Goal: Task Accomplishment & Management: Use online tool/utility

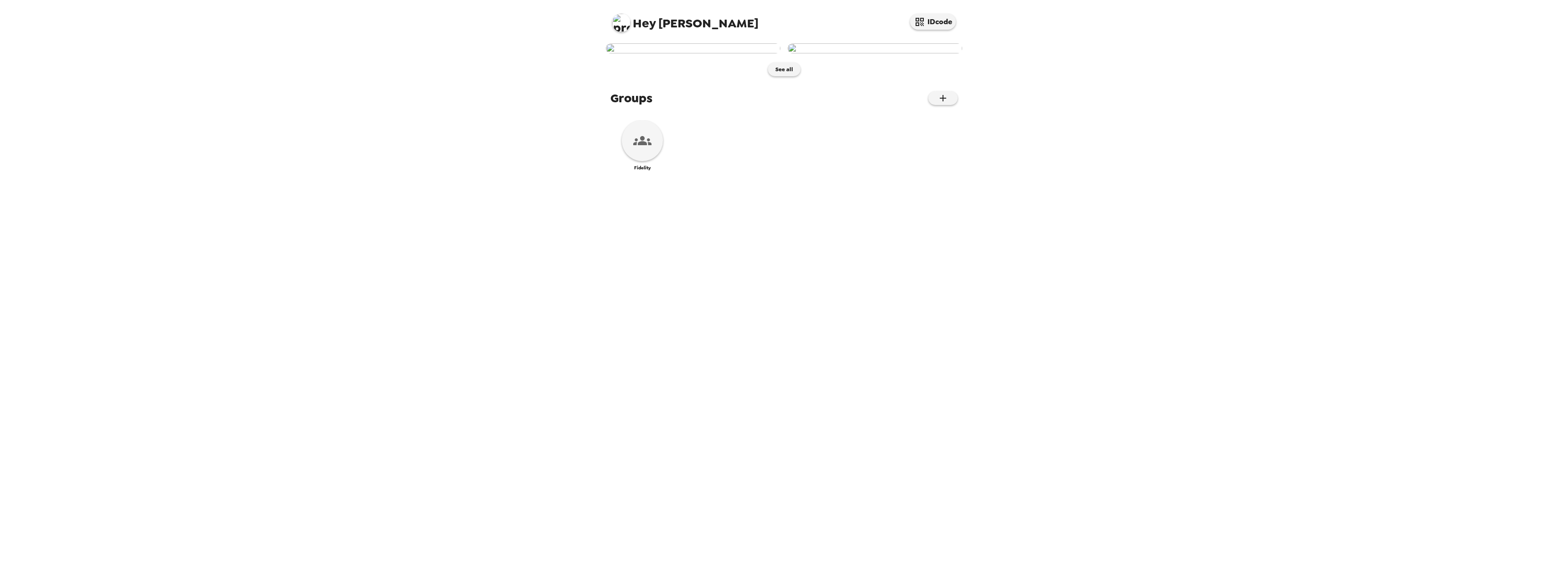
click at [677, 54] on img at bounding box center [693, 48] width 175 height 10
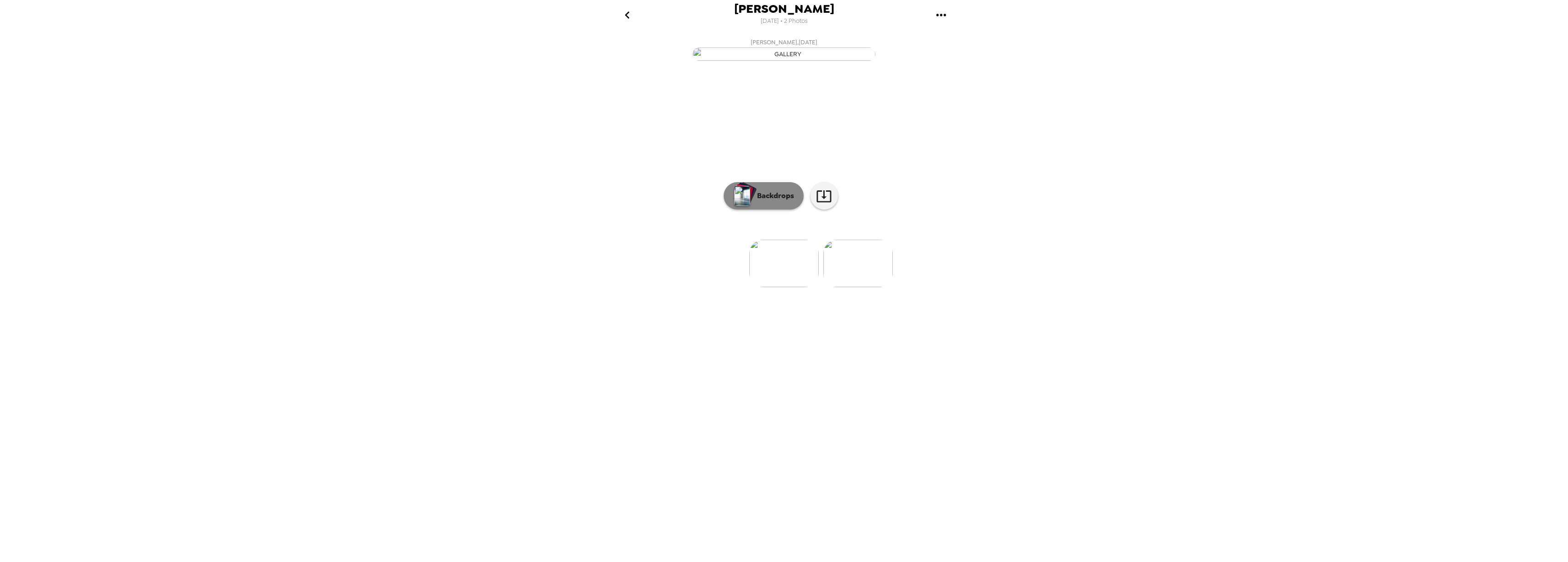
click at [786, 210] on button "Backdrops" at bounding box center [763, 195] width 80 height 27
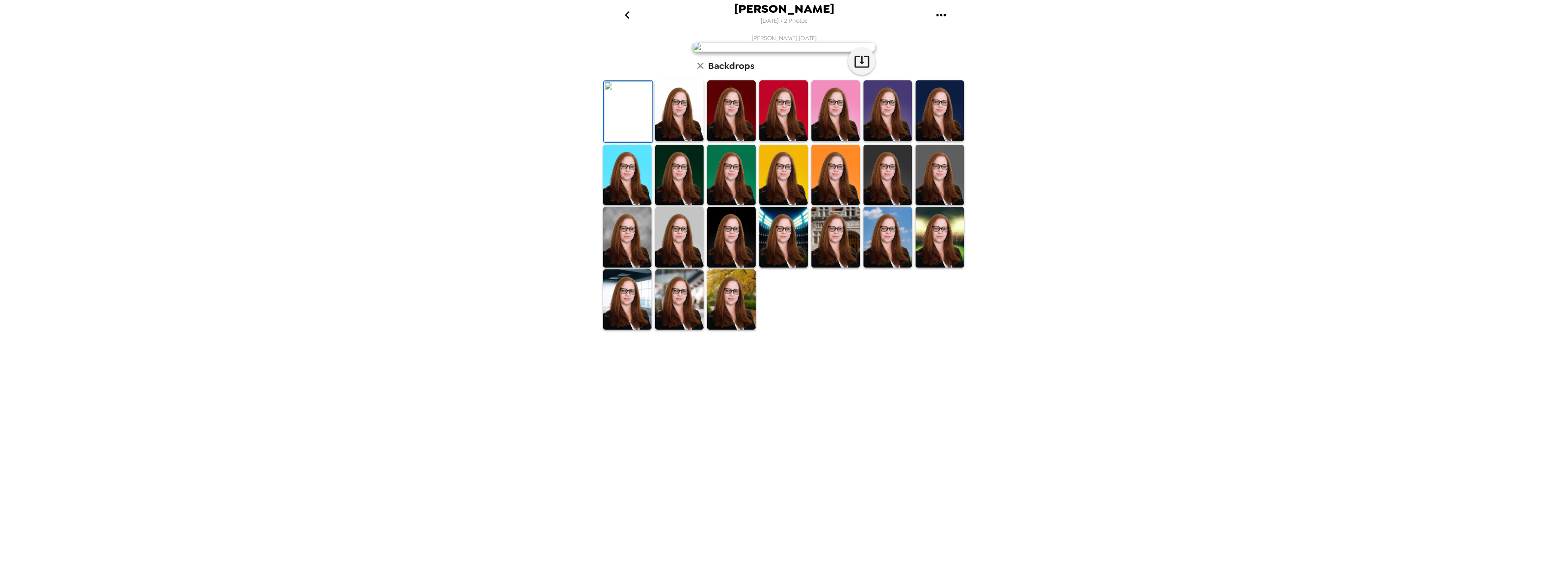
drag, startPoint x: 681, startPoint y: 338, endPoint x: 698, endPoint y: 344, distance: 18.0
click at [681, 141] on img at bounding box center [679, 111] width 49 height 61
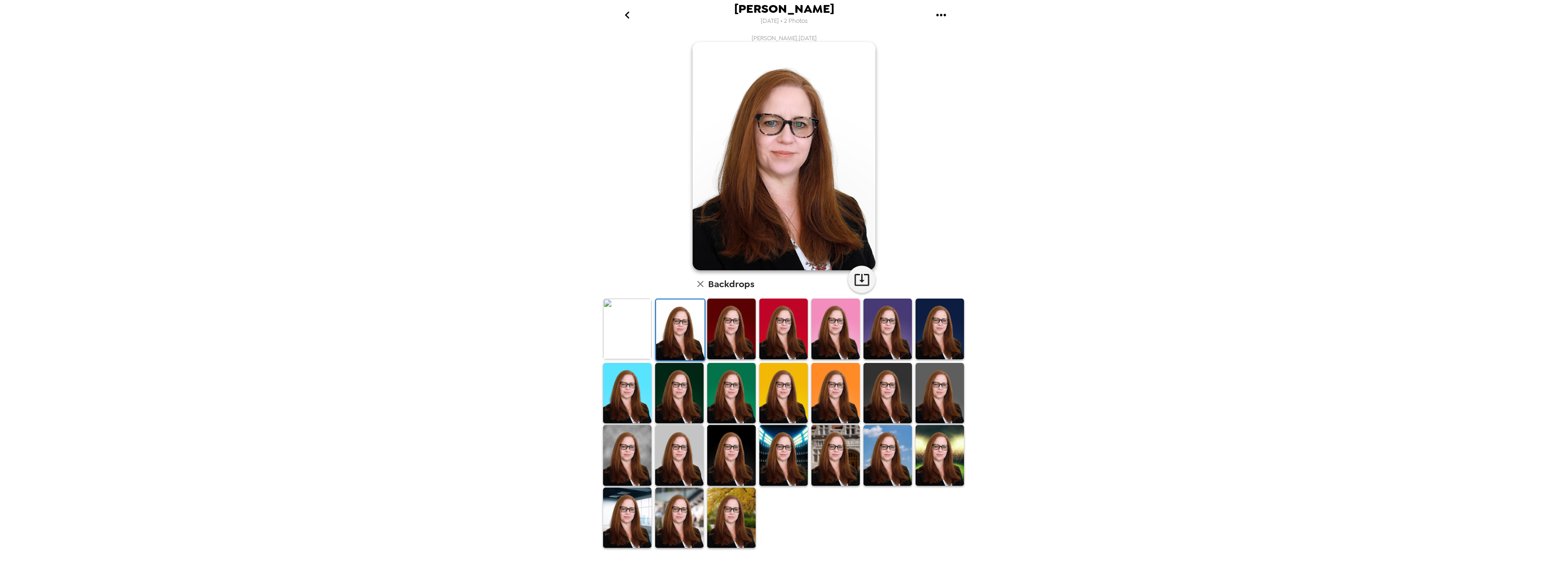
click at [900, 319] on img at bounding box center [888, 329] width 49 height 61
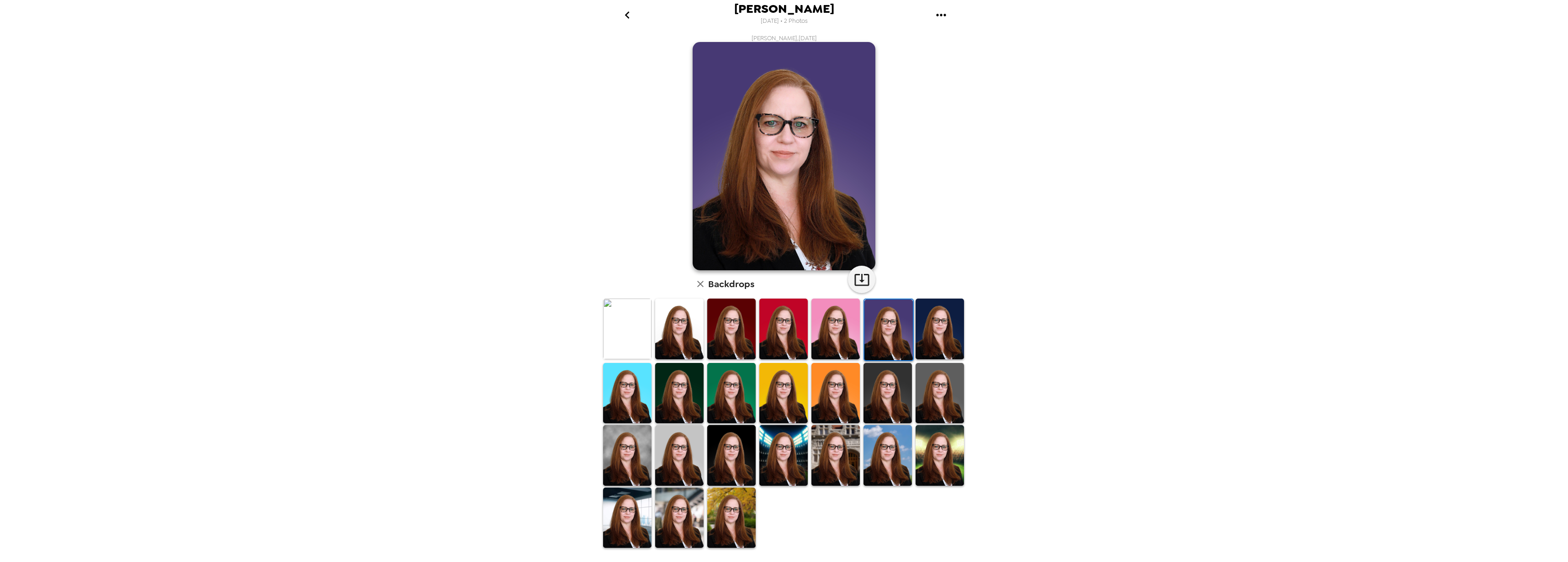
click at [932, 394] on img at bounding box center [940, 394] width 49 height 61
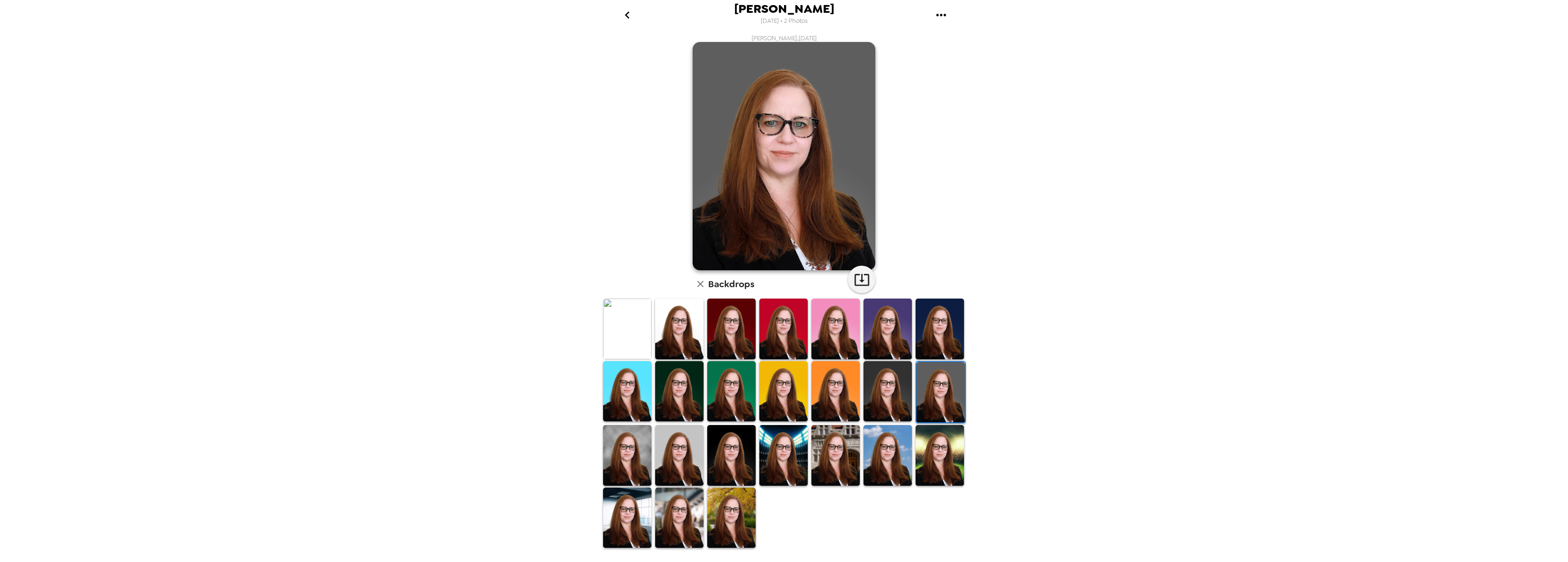
click at [623, 451] on img at bounding box center [628, 456] width 49 height 61
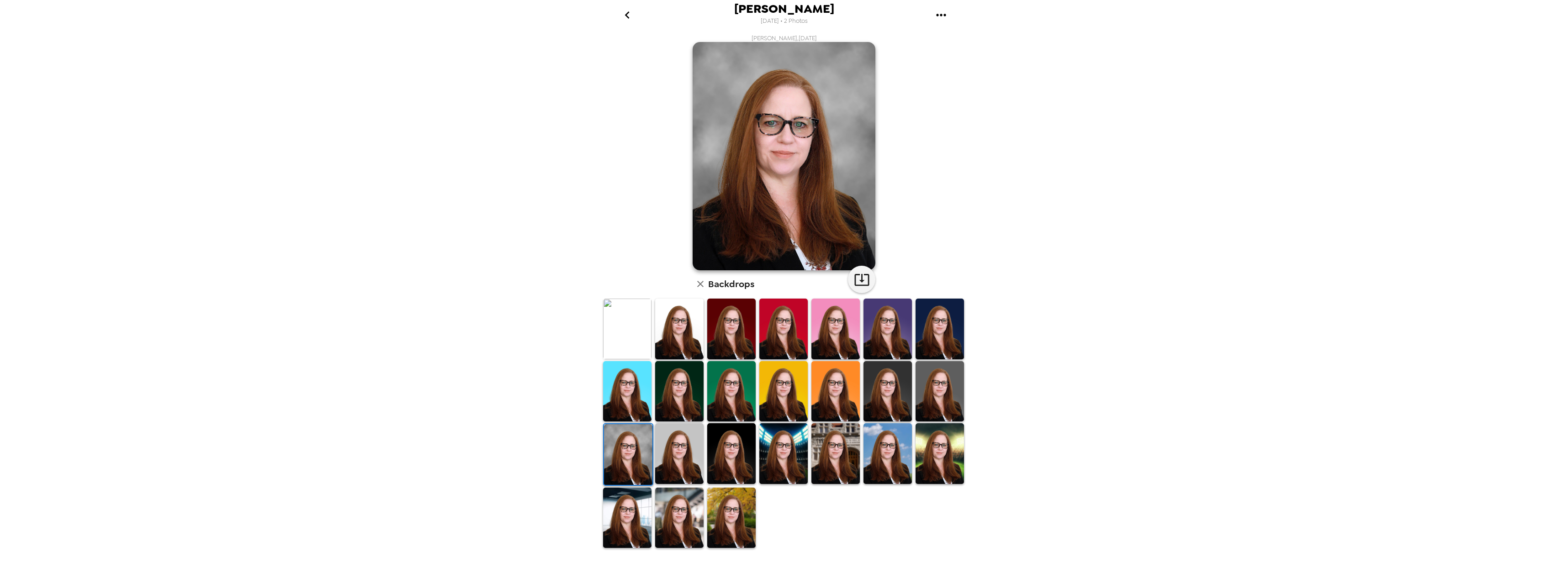
click at [676, 474] on img at bounding box center [679, 454] width 49 height 61
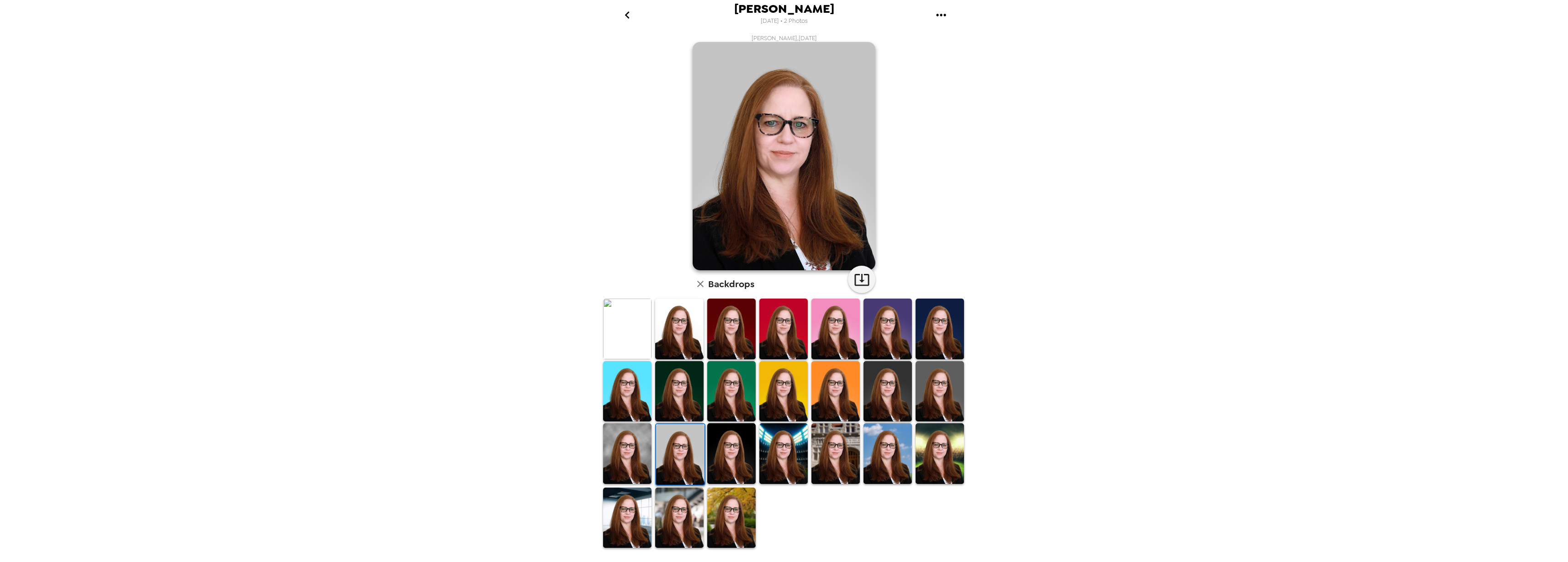
click at [733, 495] on img at bounding box center [732, 518] width 49 height 61
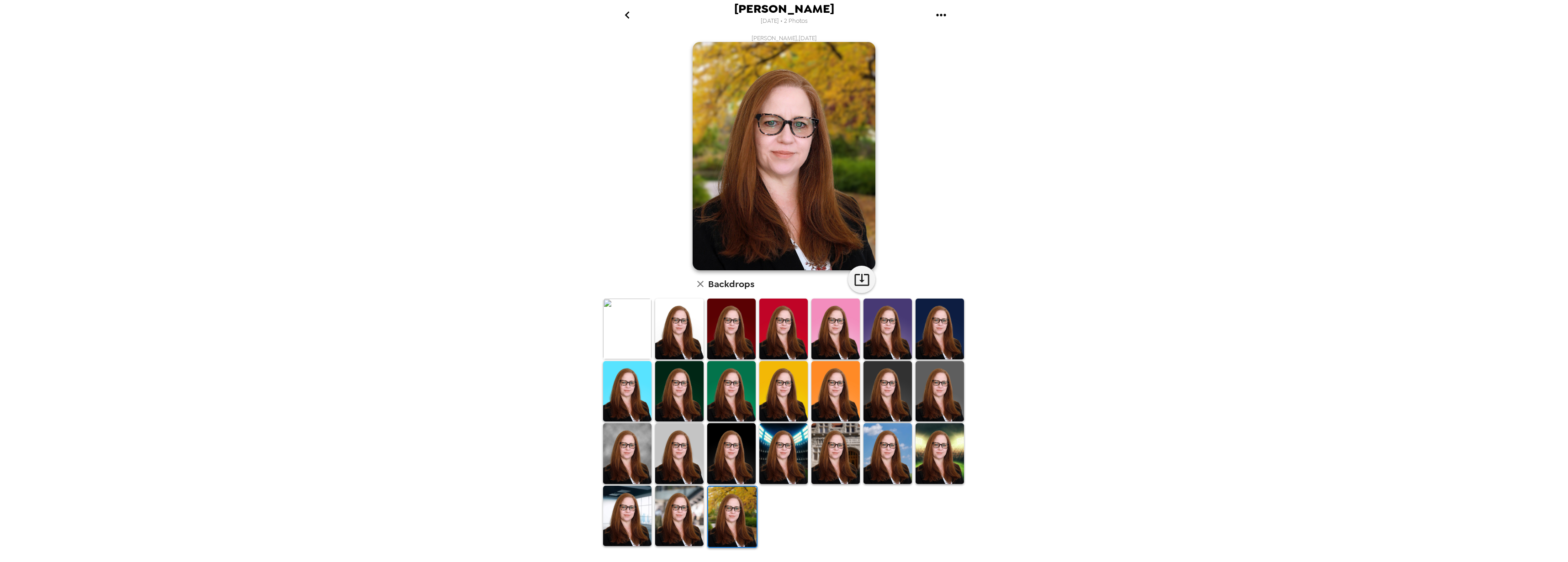
click at [930, 465] on img at bounding box center [940, 454] width 49 height 61
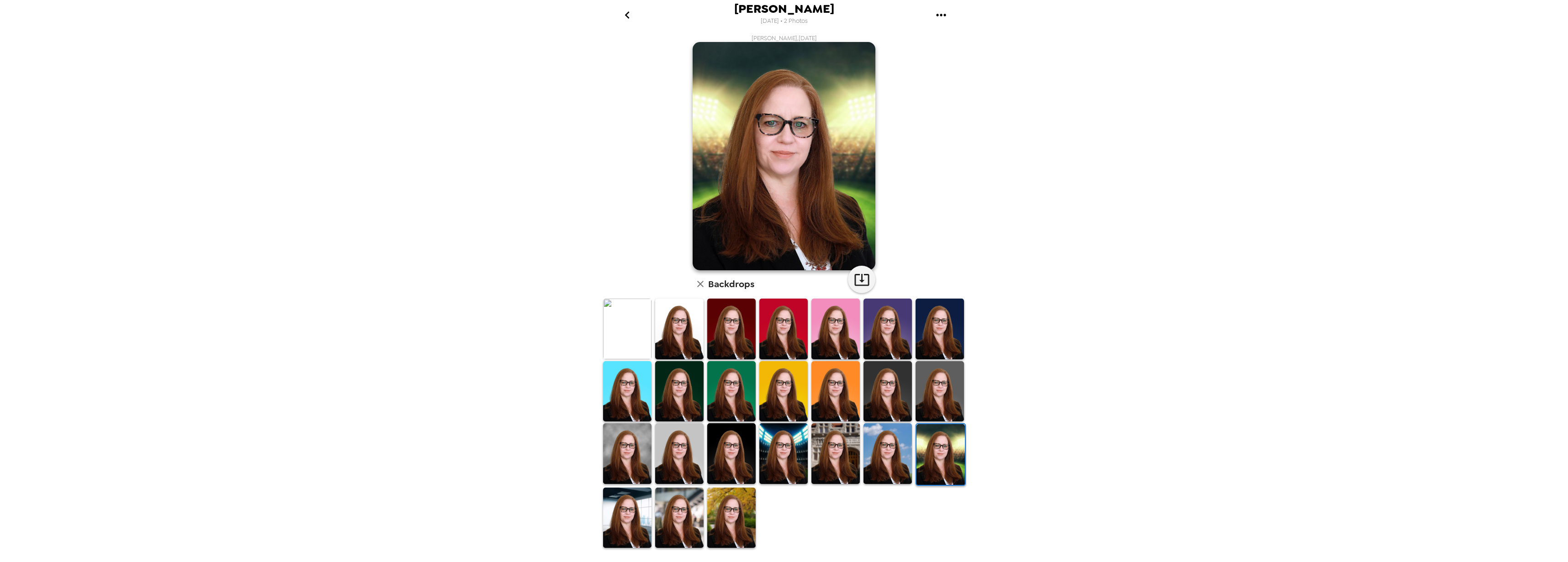
click at [926, 462] on img at bounding box center [941, 454] width 49 height 61
click at [888, 457] on img at bounding box center [888, 454] width 49 height 61
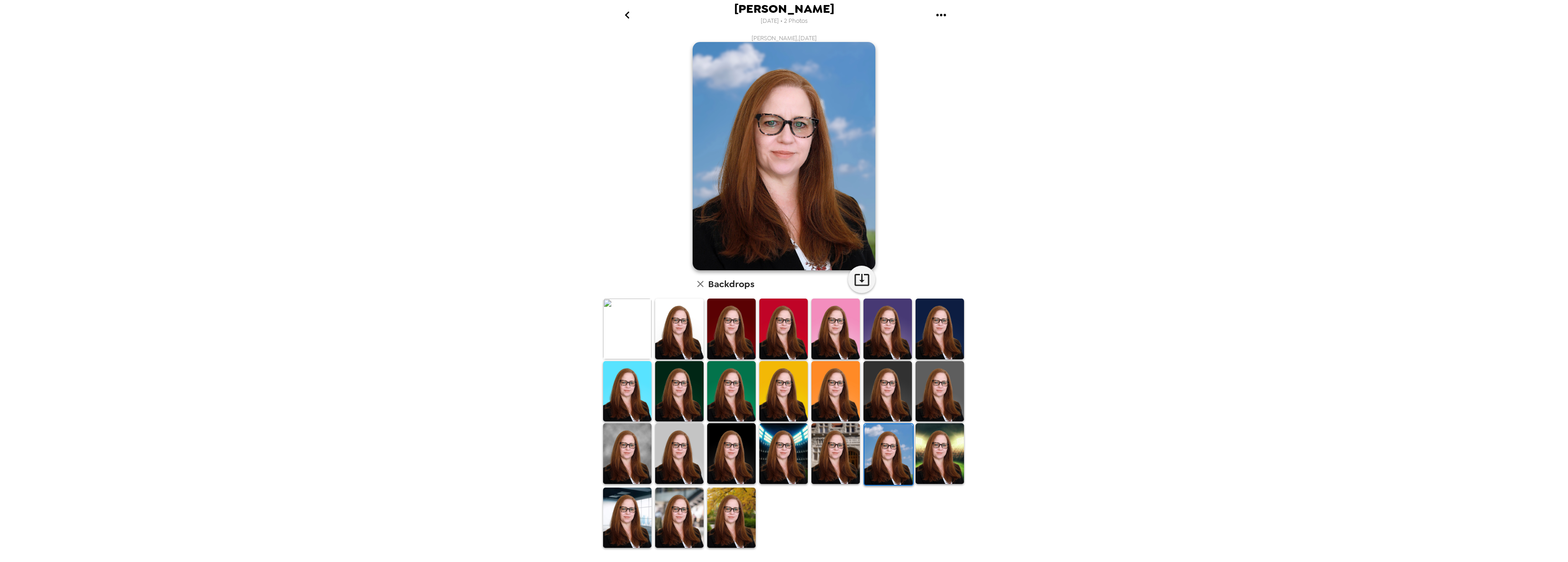
click at [851, 455] on img at bounding box center [836, 454] width 49 height 61
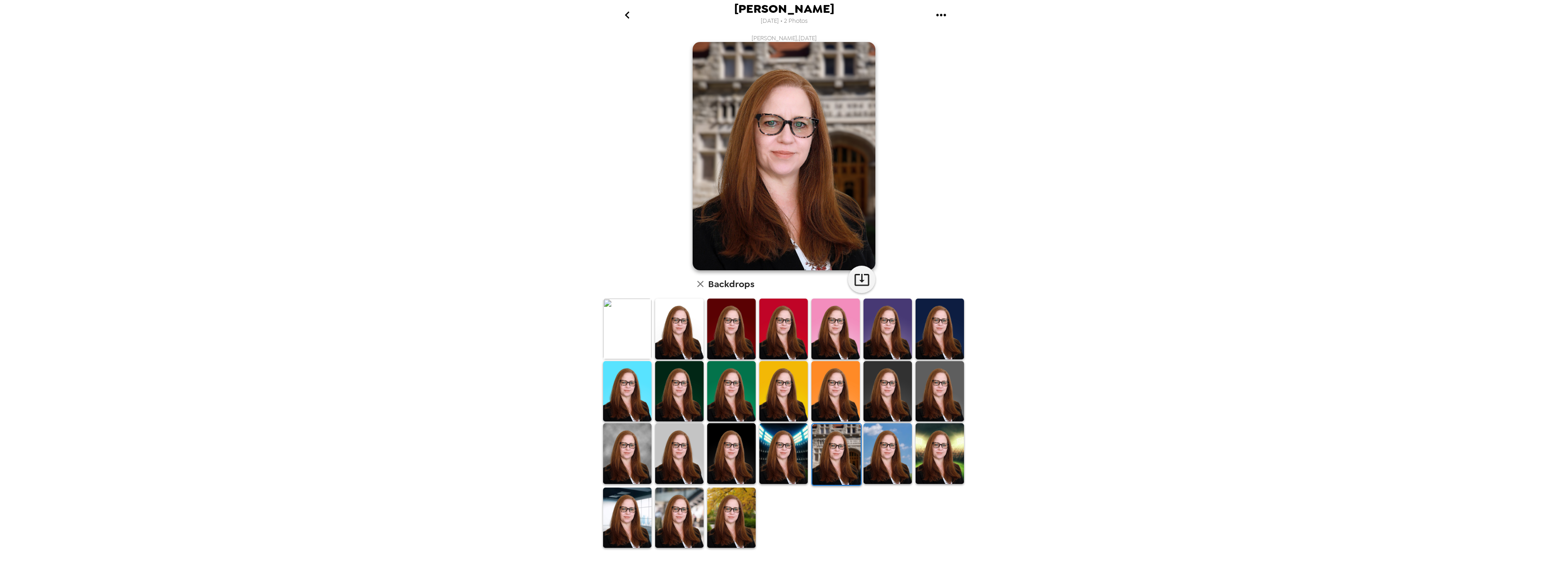
click at [794, 449] on img at bounding box center [783, 454] width 49 height 61
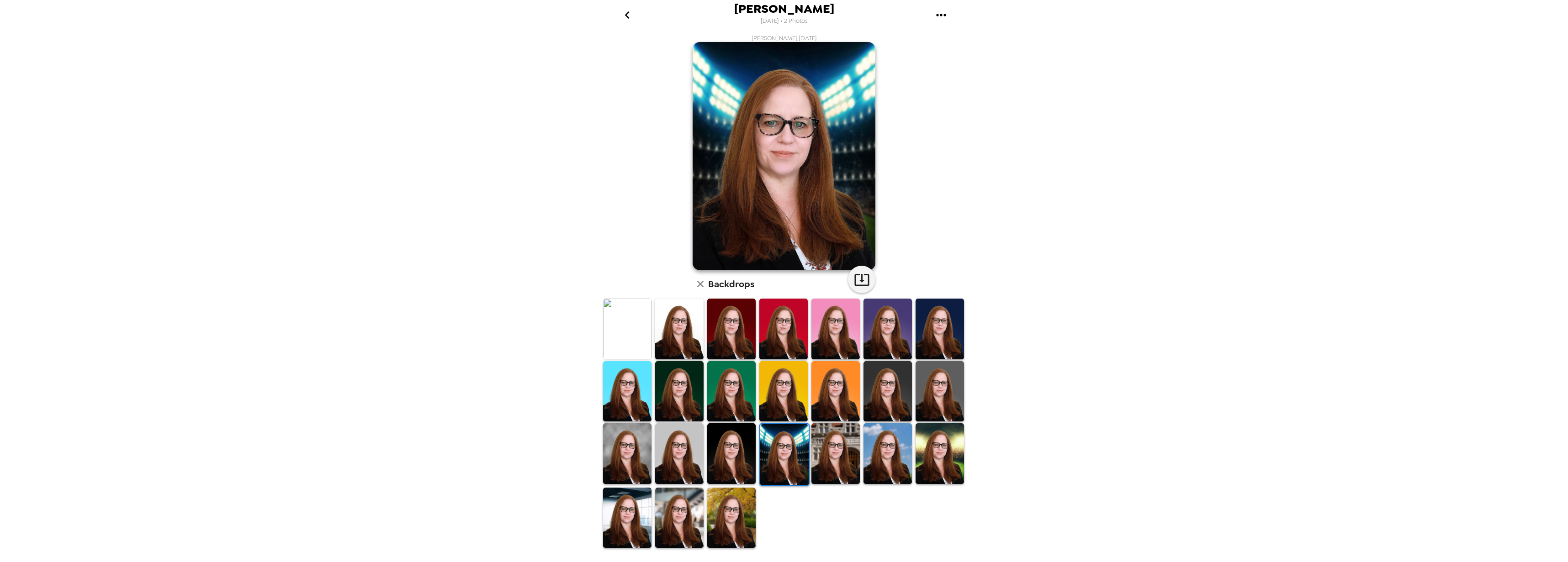
click at [755, 443] on img at bounding box center [732, 454] width 49 height 61
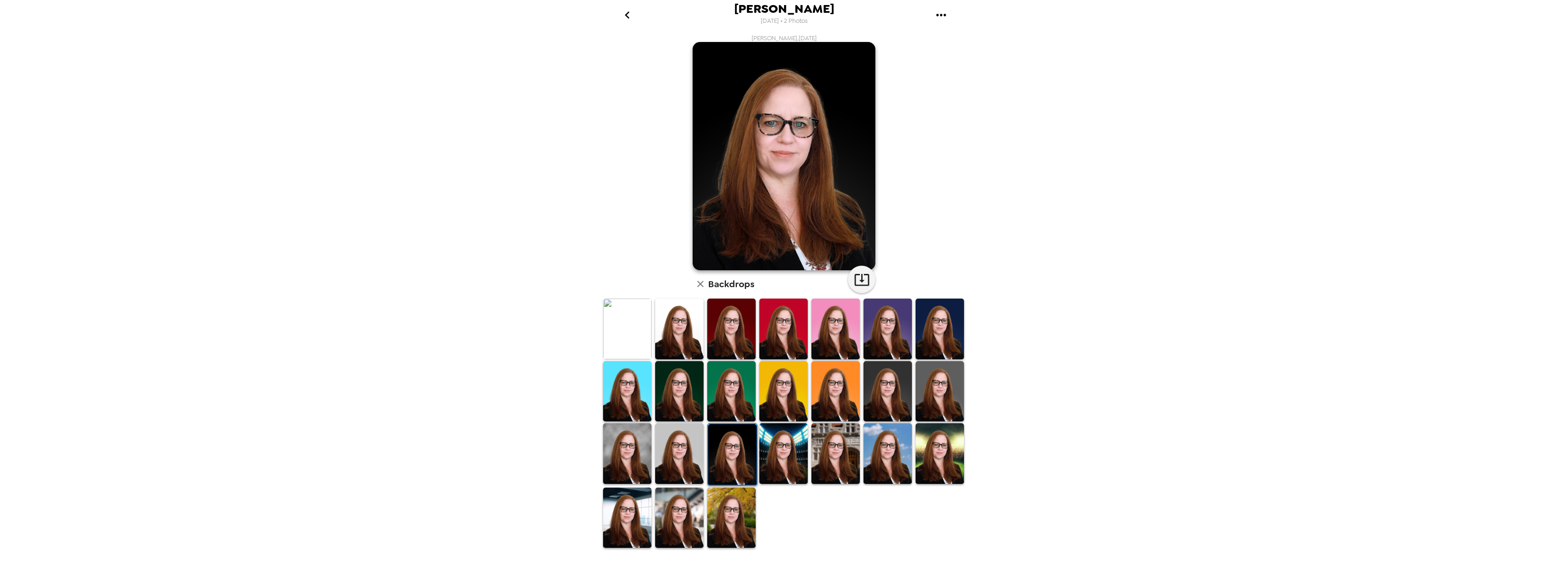
click at [688, 445] on img at bounding box center [679, 454] width 49 height 61
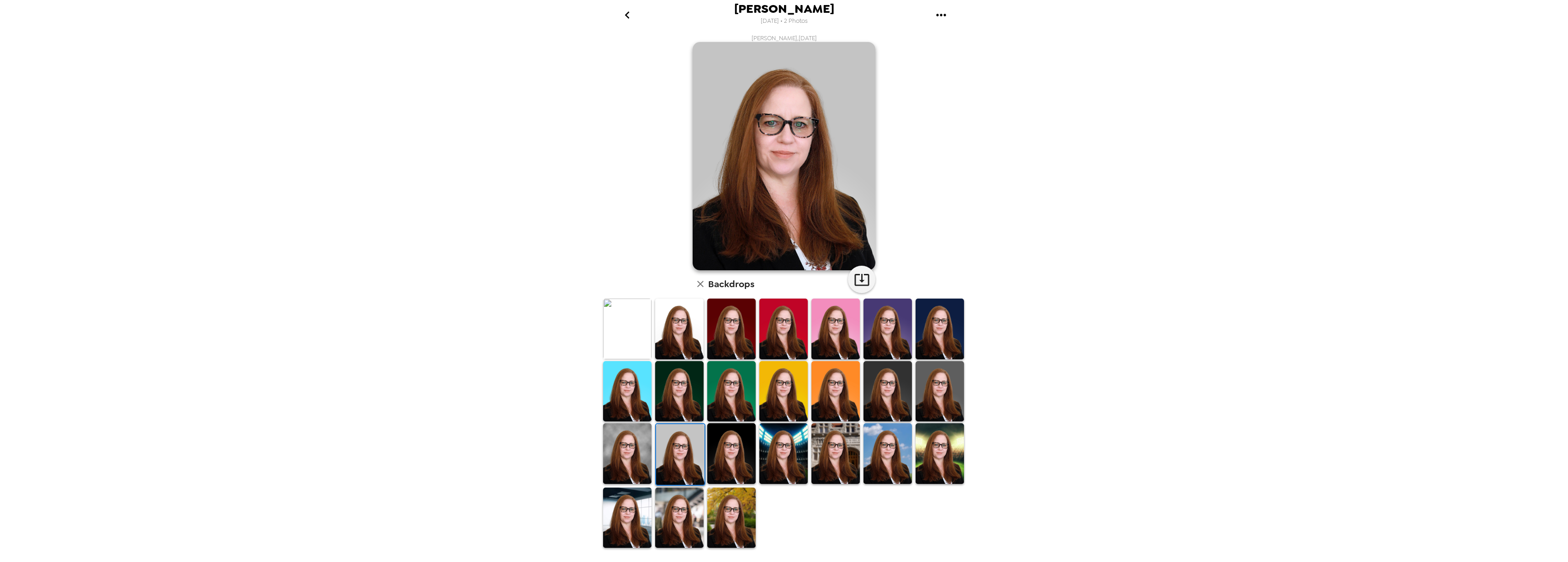
click at [634, 446] on img at bounding box center [628, 454] width 49 height 61
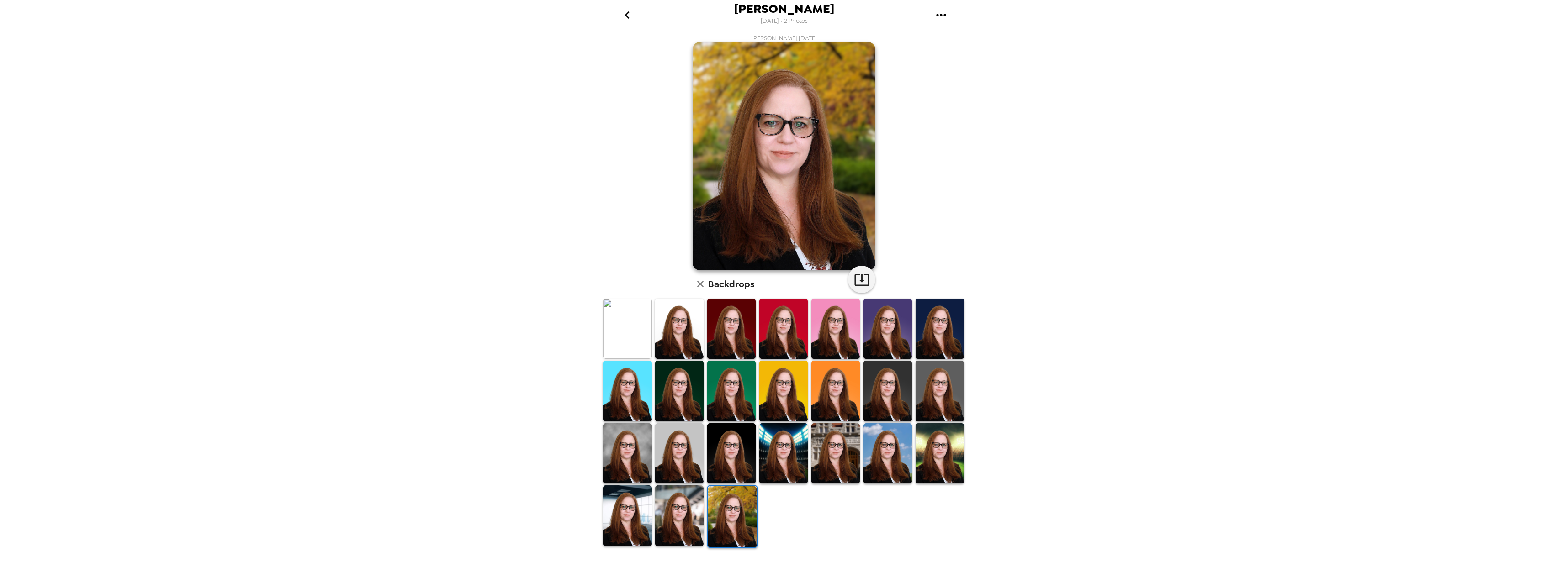
click at [924, 217] on div "[PERSON_NAME] , [DATE] Backdrops" at bounding box center [784, 291] width 365 height 515
click at [632, 13] on icon "go back" at bounding box center [628, 15] width 15 height 15
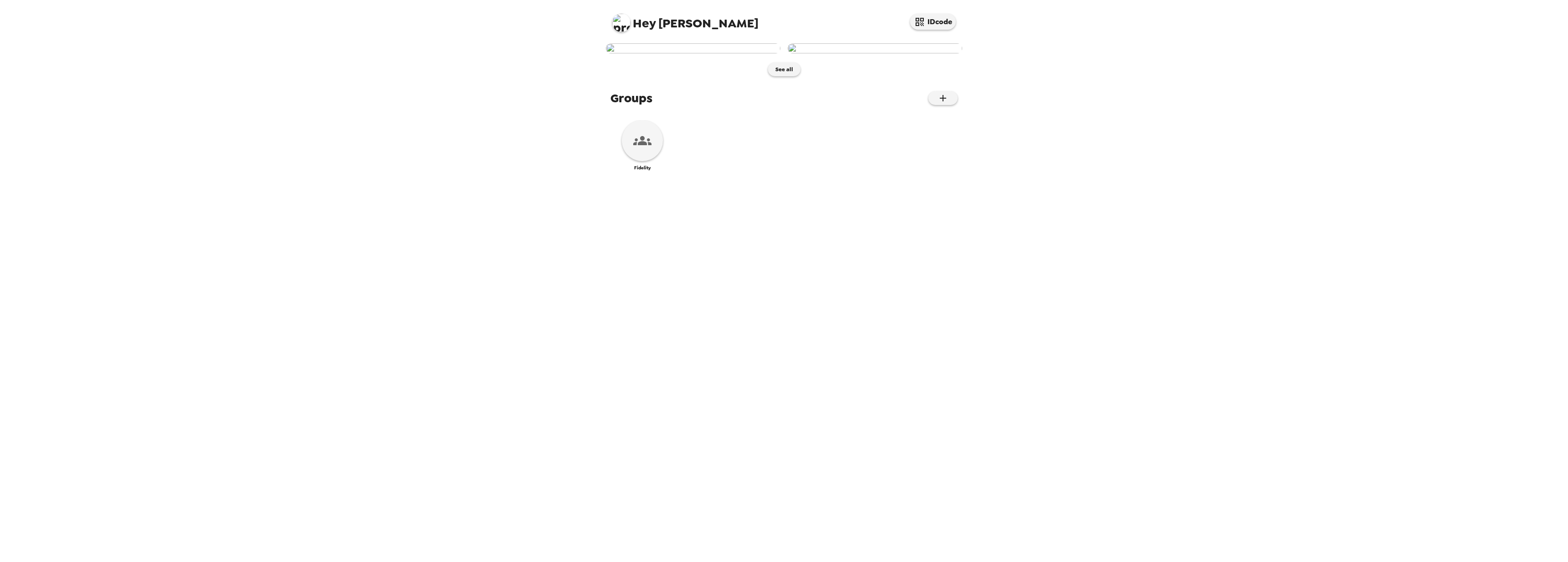
click at [862, 54] on img at bounding box center [875, 48] width 175 height 10
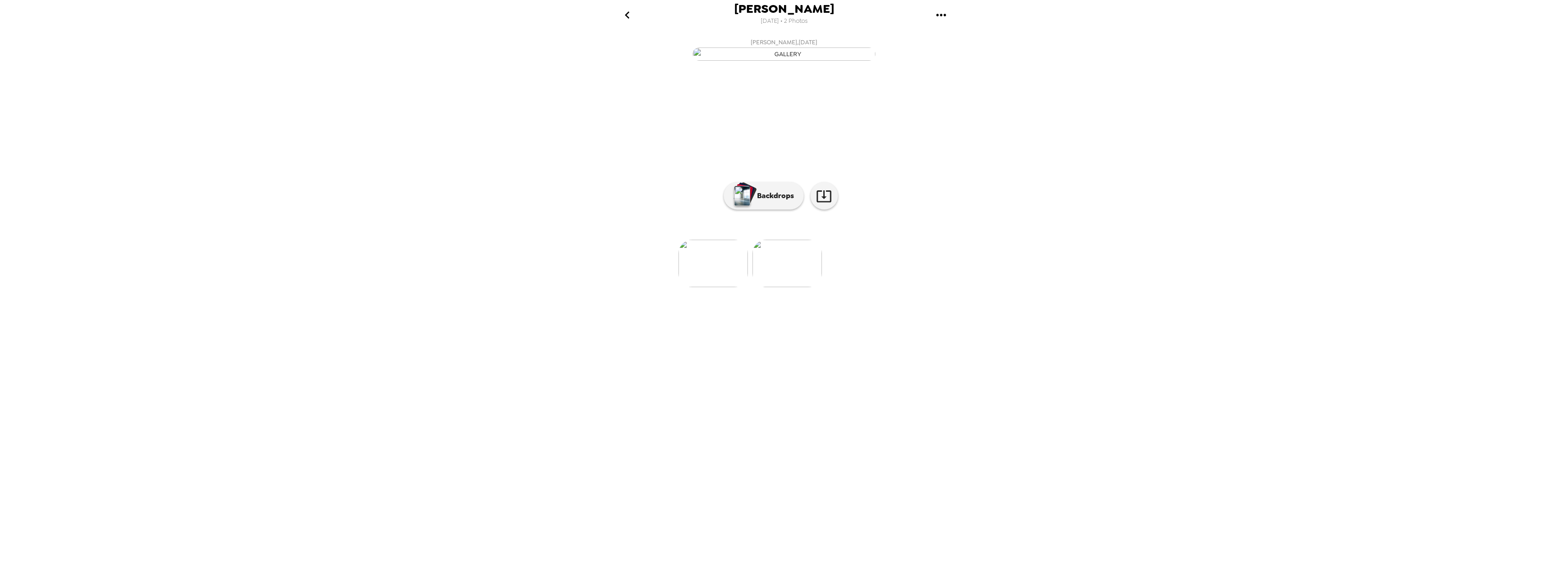
scroll to position [0, 73]
click at [757, 210] on button "Backdrops" at bounding box center [763, 195] width 80 height 27
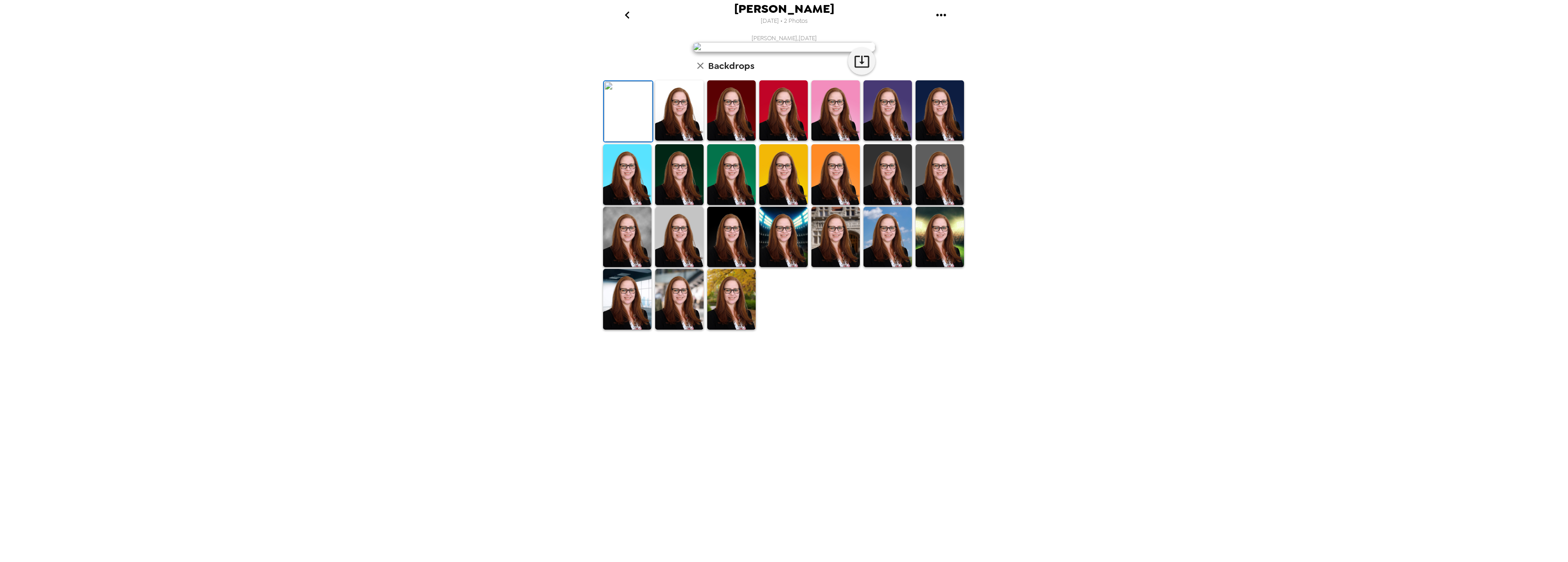
click at [749, 329] on img at bounding box center [732, 299] width 49 height 60
